Goal: Check status

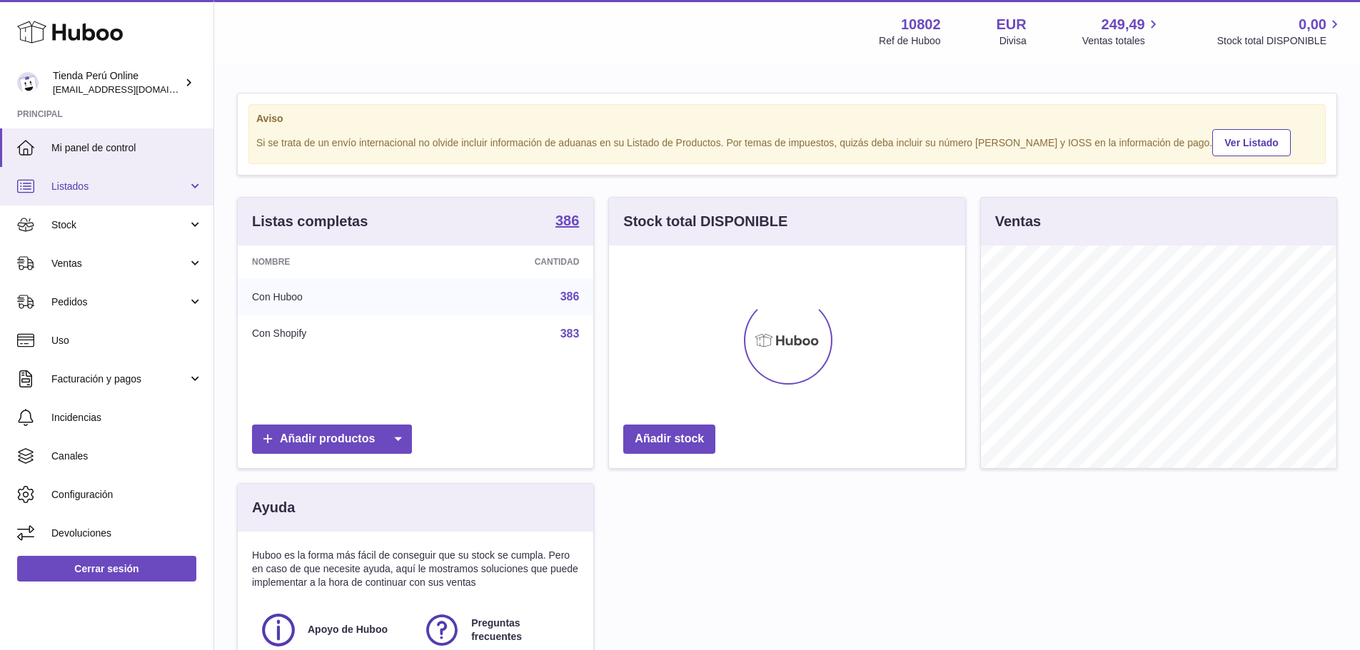
scroll to position [223, 356]
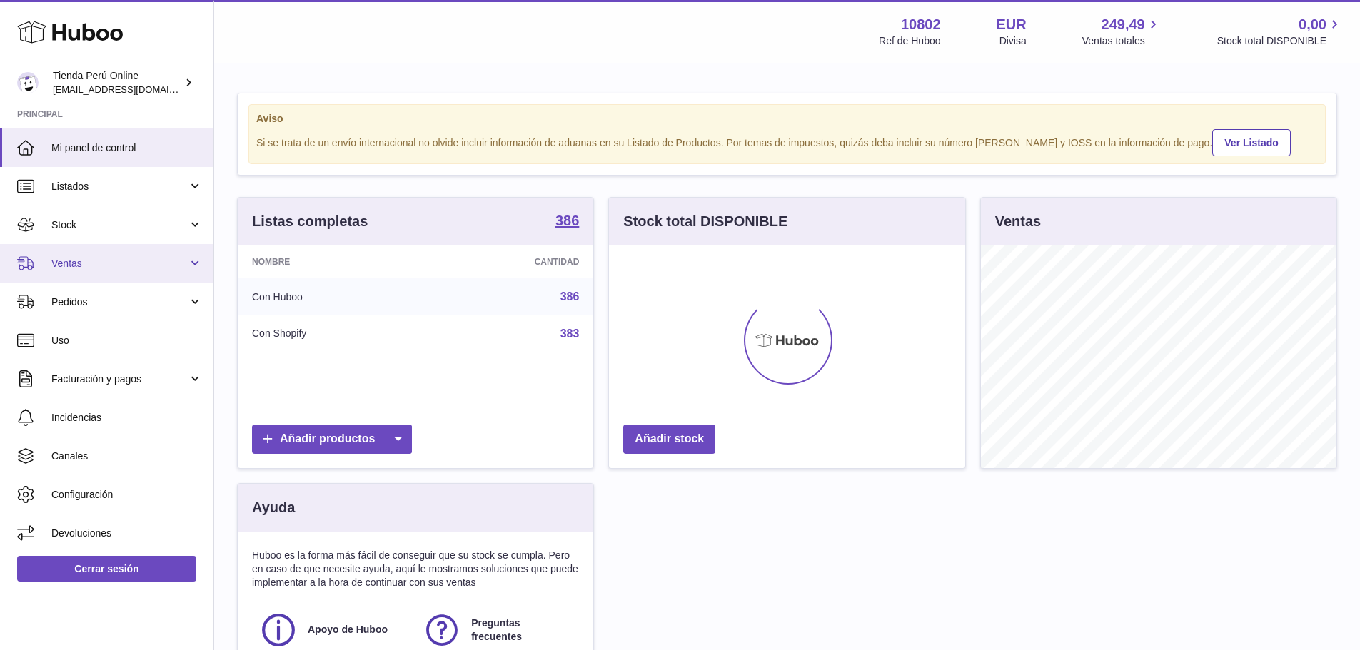
click at [115, 262] on span "Ventas" at bounding box center [119, 264] width 136 height 14
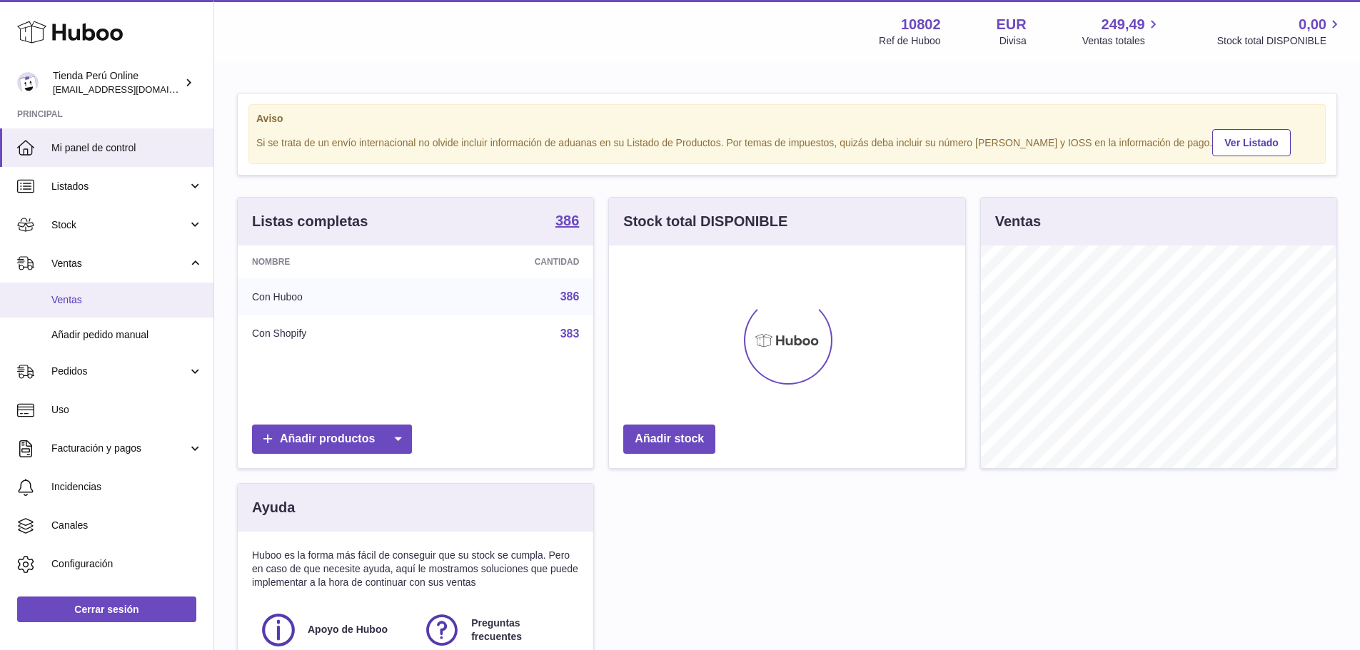
click at [99, 302] on span "Ventas" at bounding box center [126, 300] width 151 height 14
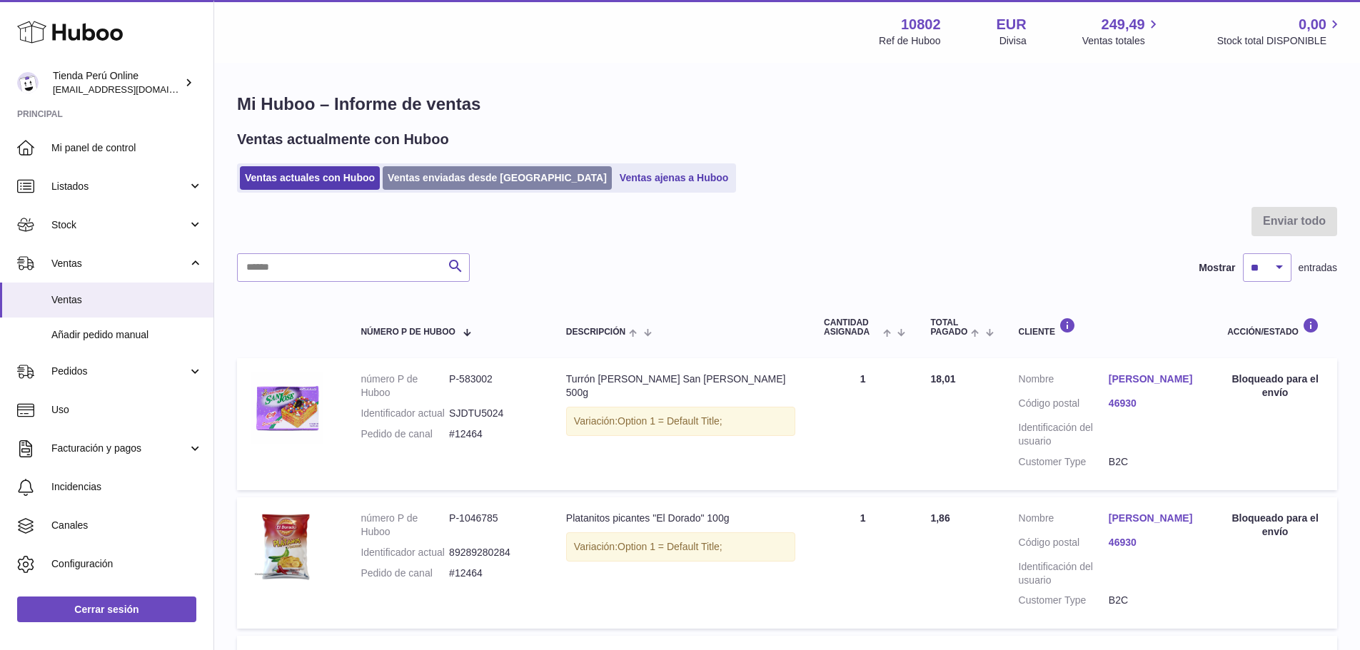
click at [451, 181] on link "Ventas enviadas desde [GEOGRAPHIC_DATA]" at bounding box center [497, 178] width 229 height 24
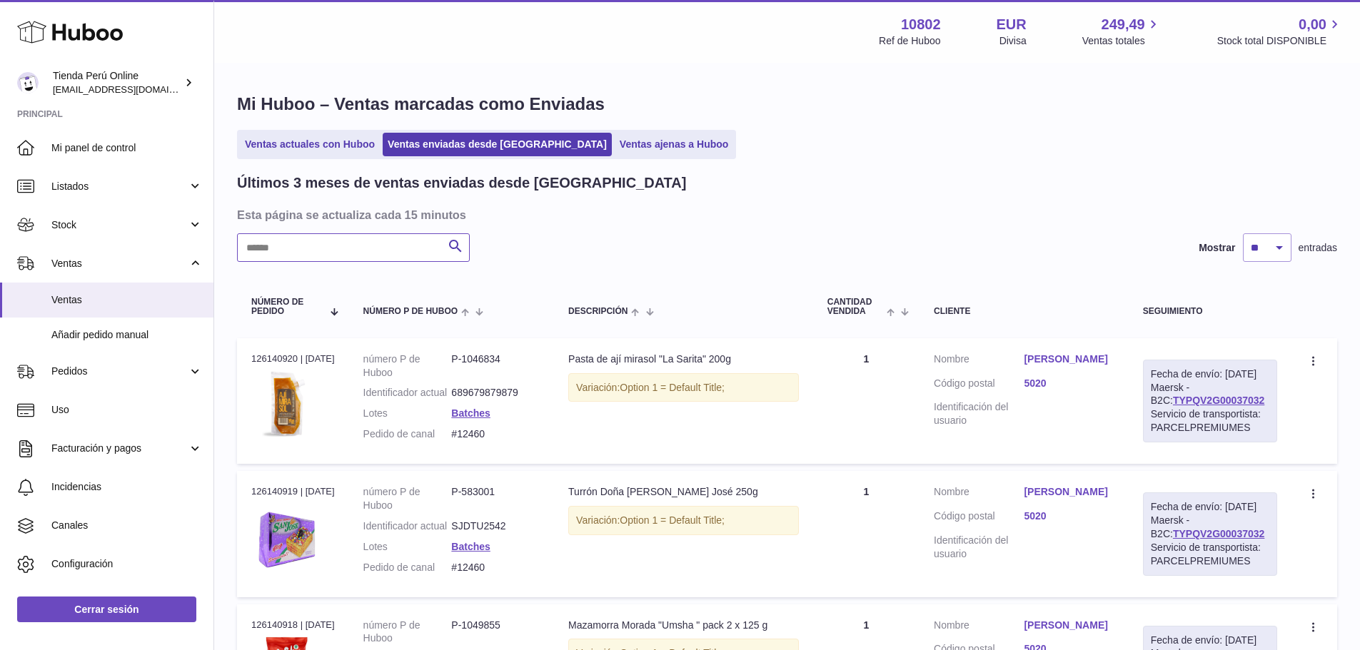
click at [411, 246] on input "text" at bounding box center [353, 247] width 233 height 29
paste input "******"
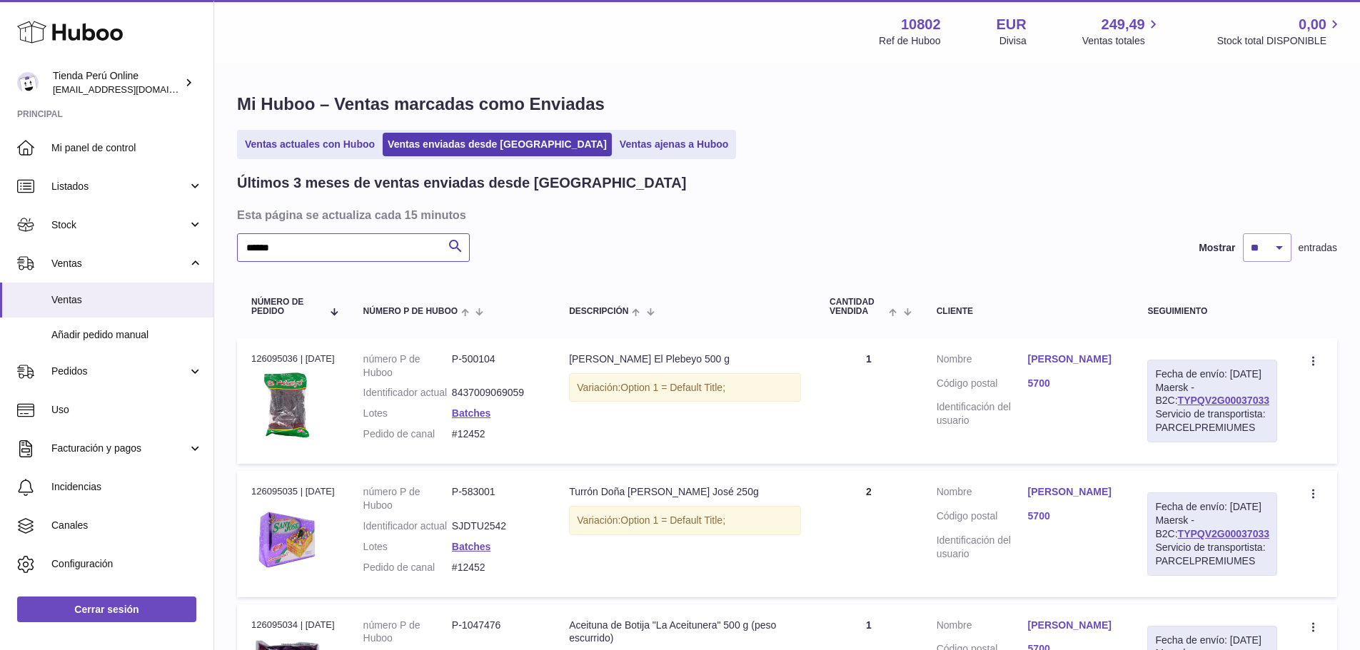
type input "******"
drag, startPoint x: 1265, startPoint y: 413, endPoint x: 1165, endPoint y: 413, distance: 100.7
click at [1165, 413] on div "Fecha de envío: [DATE] Maersk - B2C: TYPQV2G00037033 Servicio de transportista:…" at bounding box center [1212, 401] width 130 height 83
copy link "TYPQV2G00037033"
click at [1211, 406] on link "TYPQV2G00037033" at bounding box center [1223, 400] width 91 height 11
